Goal: Task Accomplishment & Management: Use online tool/utility

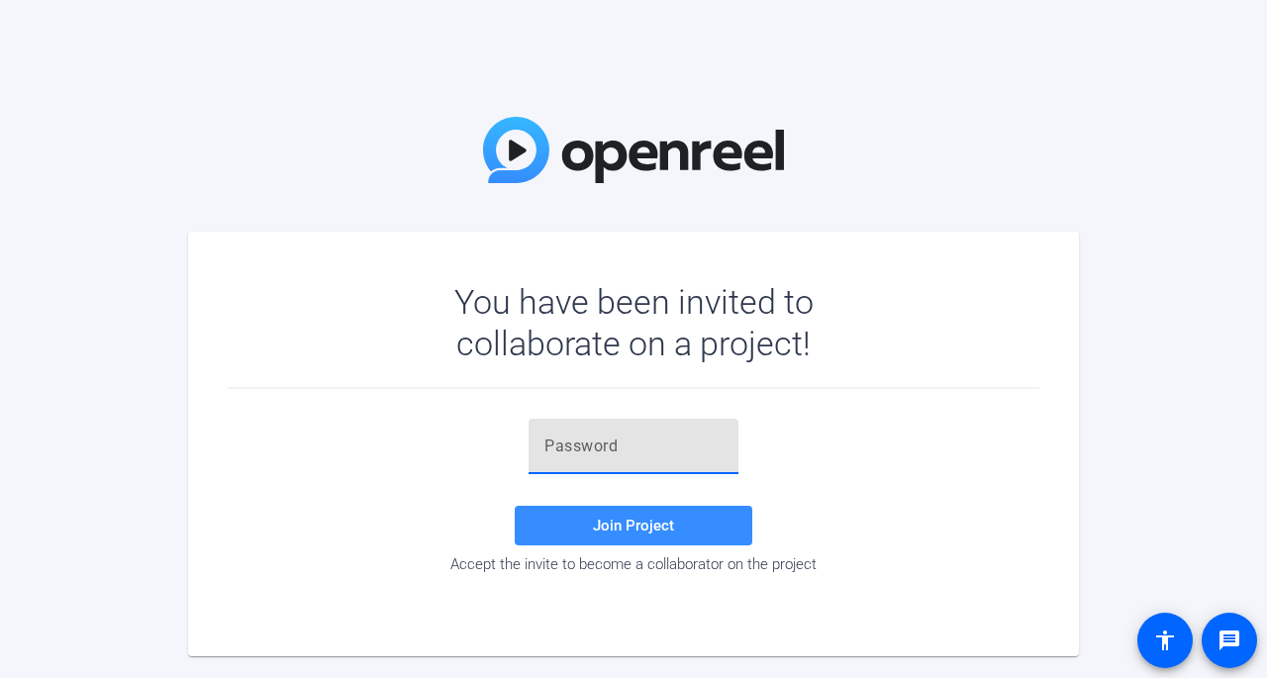
click at [693, 448] on input "text" at bounding box center [634, 447] width 178 height 24
paste input "L8c%fW"
type input "L8c%fW"
click at [651, 534] on span "Join Project" at bounding box center [633, 526] width 81 height 18
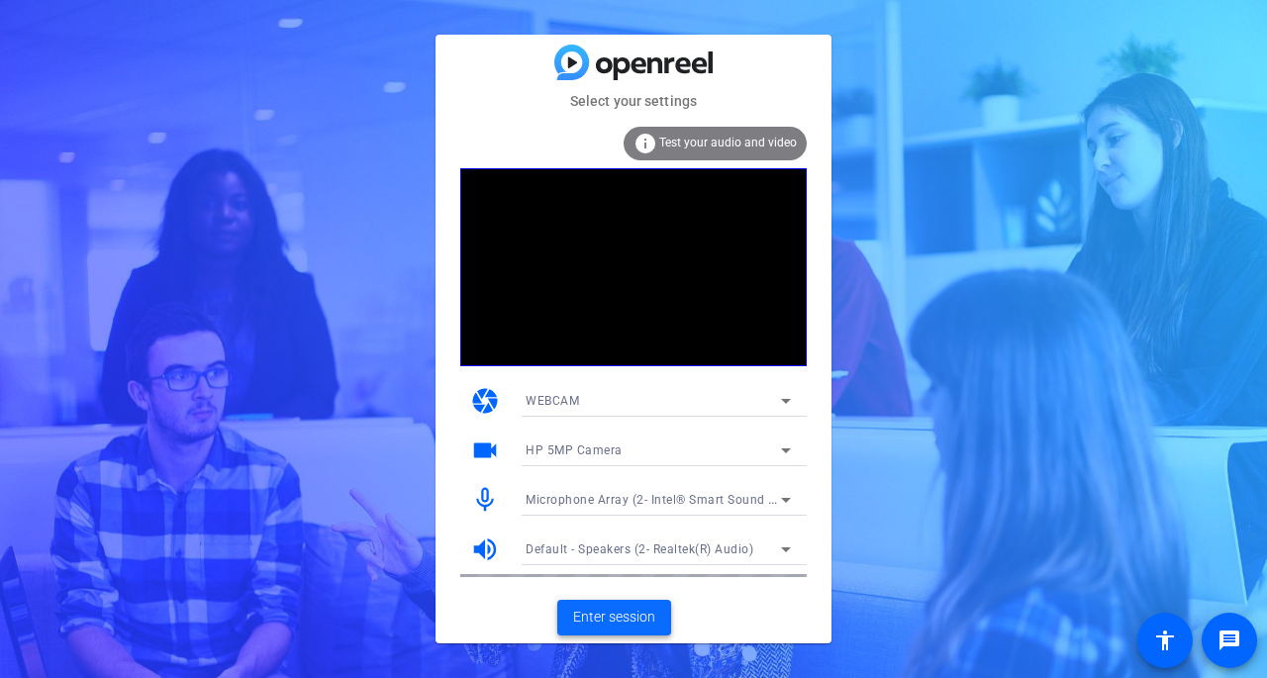
click at [624, 624] on span "Enter session" at bounding box center [614, 617] width 82 height 21
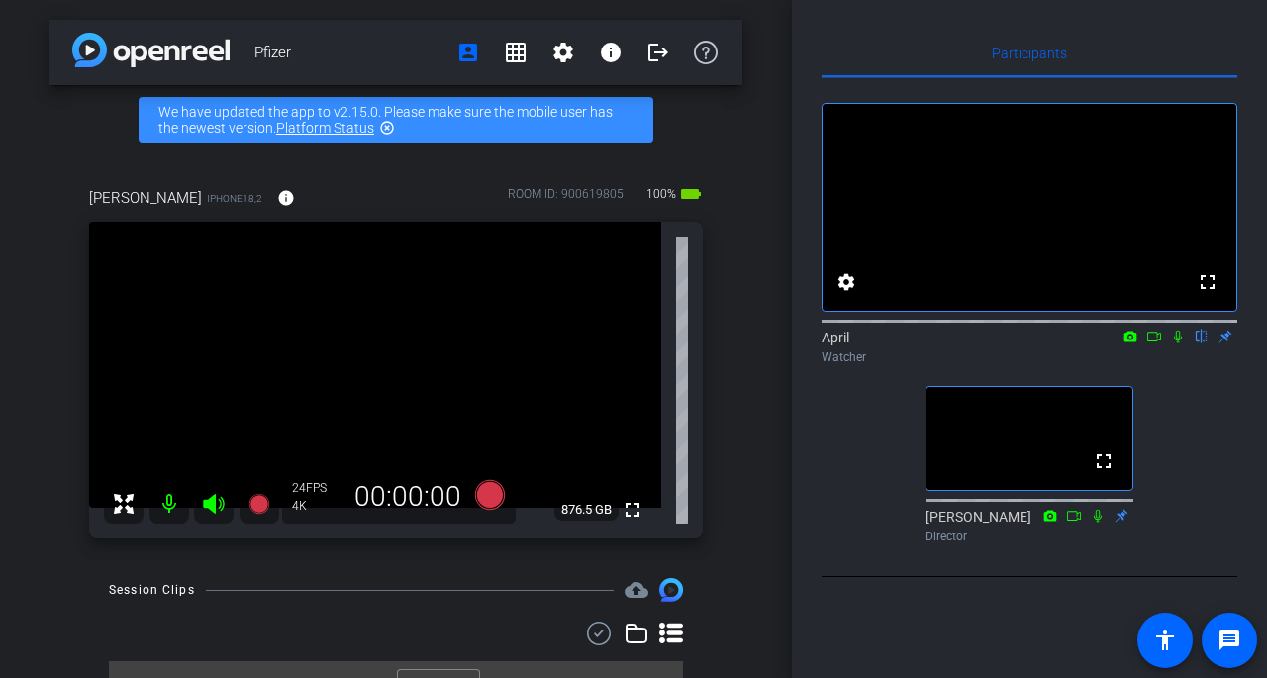
click at [1175, 344] on icon at bounding box center [1178, 337] width 16 height 14
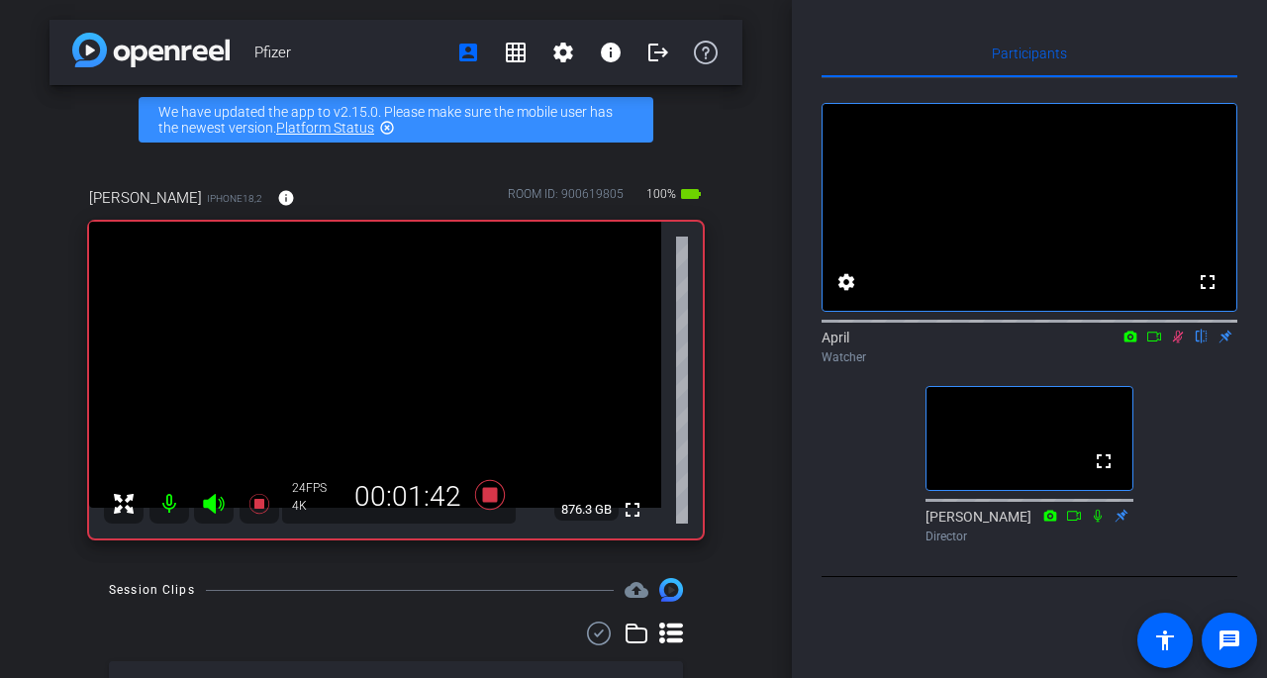
click at [1178, 344] on icon at bounding box center [1178, 337] width 11 height 13
click at [1181, 344] on icon at bounding box center [1178, 337] width 16 height 14
click at [1180, 344] on icon at bounding box center [1178, 337] width 11 height 13
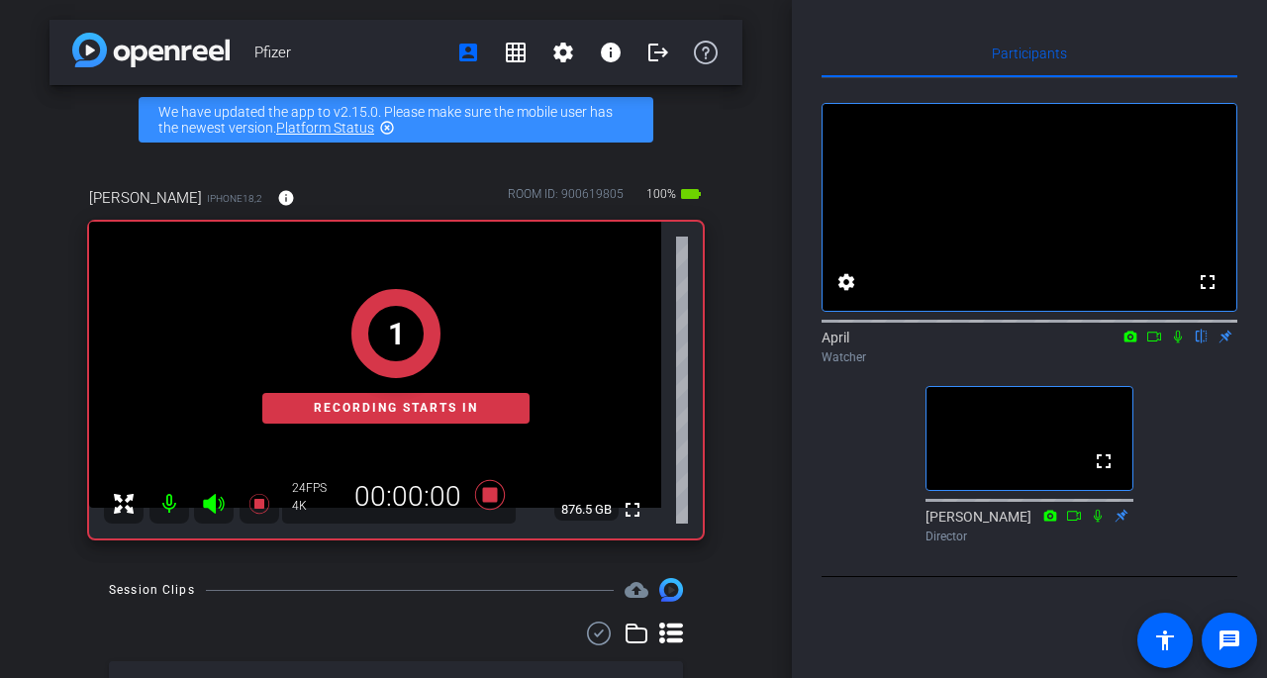
click at [1183, 344] on icon at bounding box center [1178, 337] width 16 height 14
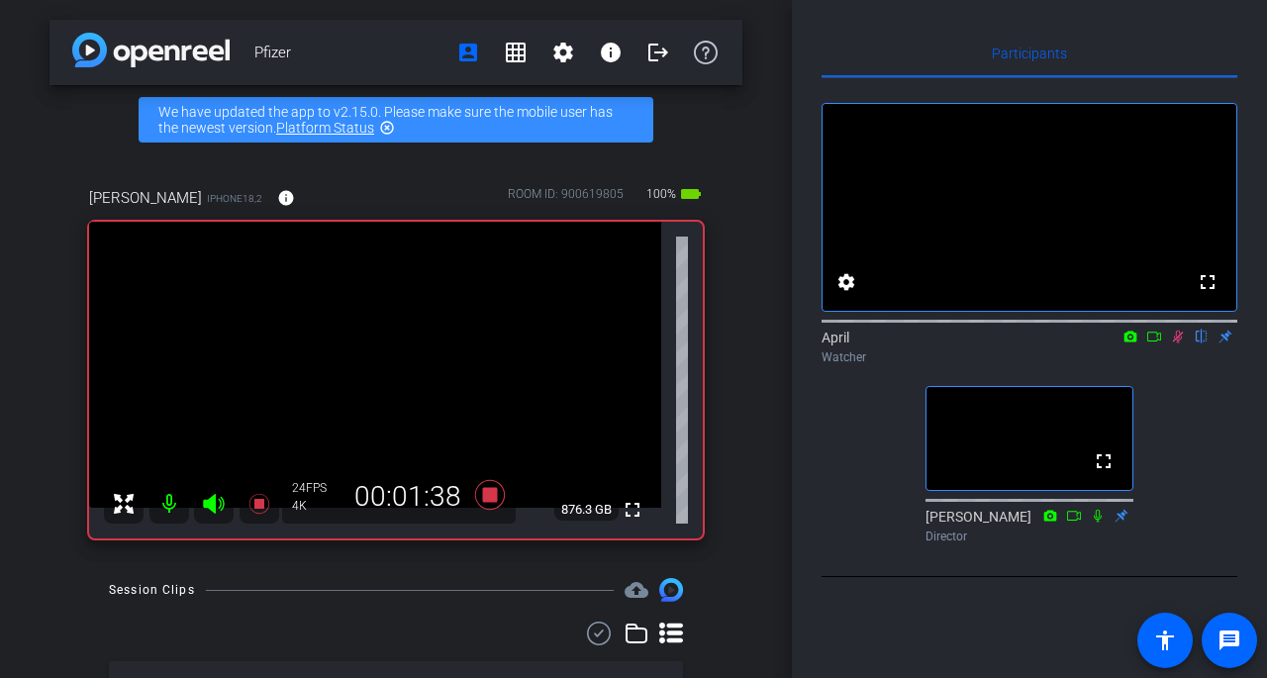
click at [1176, 344] on icon at bounding box center [1178, 337] width 16 height 14
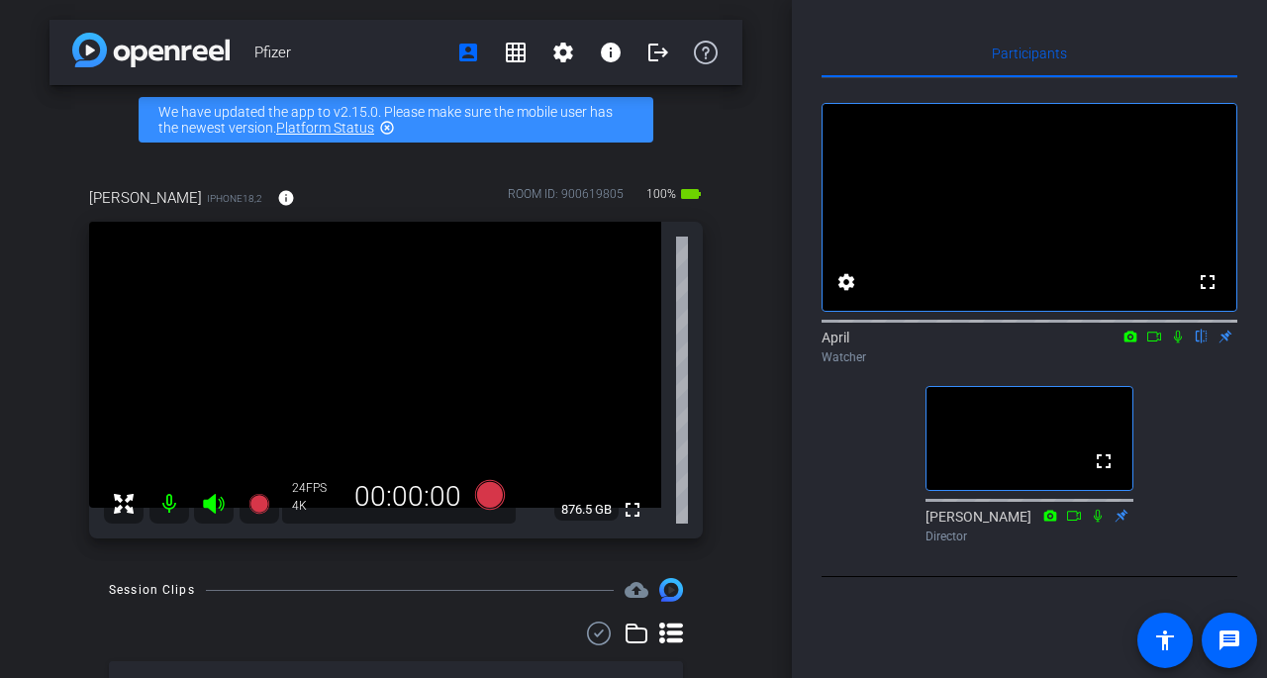
click at [1174, 344] on icon at bounding box center [1178, 337] width 16 height 14
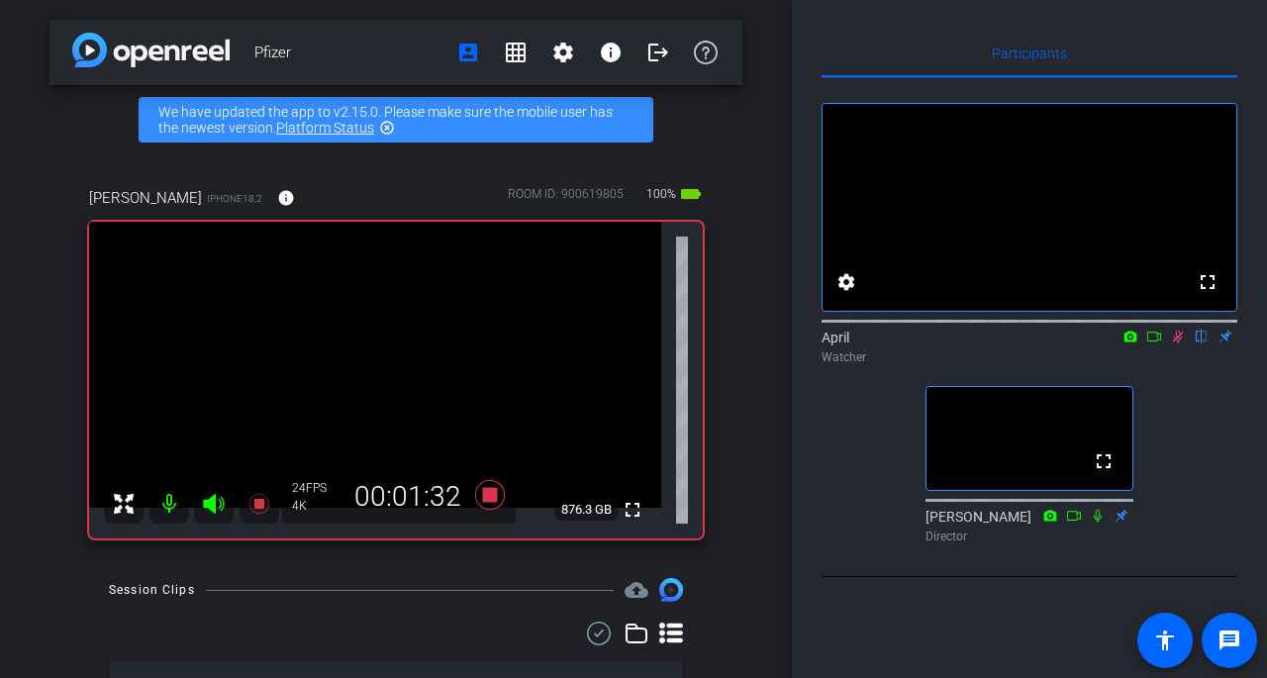
click at [1178, 344] on icon at bounding box center [1178, 337] width 16 height 14
